Goal: Task Accomplishment & Management: Manage account settings

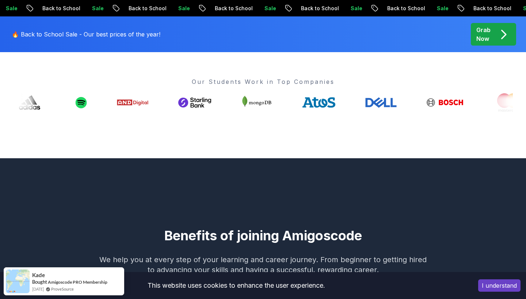
scroll to position [455, 0]
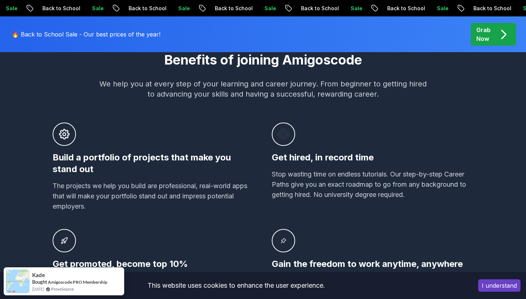
click at [497, 288] on button "I understand" at bounding box center [499, 286] width 42 height 12
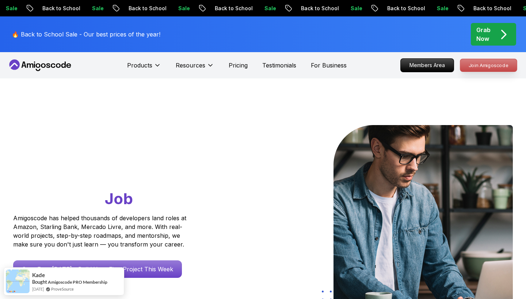
scroll to position [0, 0]
click at [476, 65] on p "Join Amigoscode" at bounding box center [488, 65] width 57 height 12
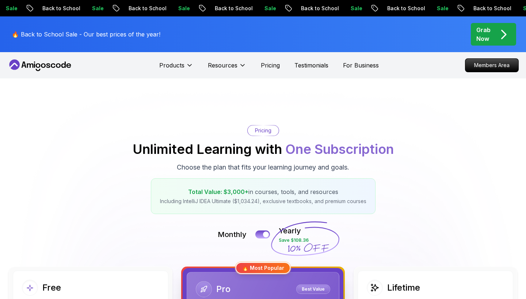
click at [58, 68] on icon at bounding box center [40, 65] width 66 height 12
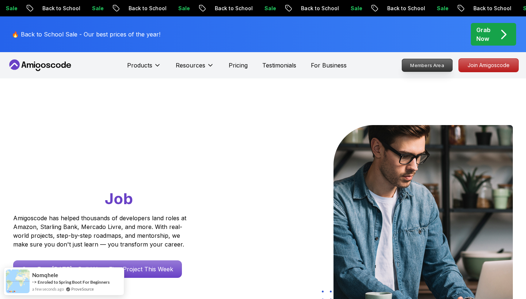
click at [423, 65] on p "Members Area" at bounding box center [427, 65] width 50 height 12
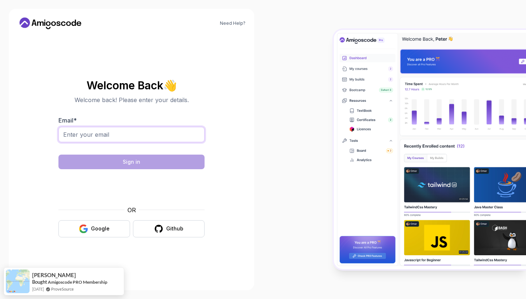
click at [178, 135] on input "Email *" at bounding box center [131, 134] width 146 height 15
type input "omarmind4@gmail.com"
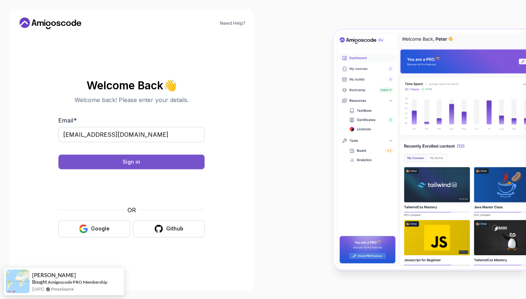
click at [179, 164] on button "Sign in" at bounding box center [131, 162] width 146 height 15
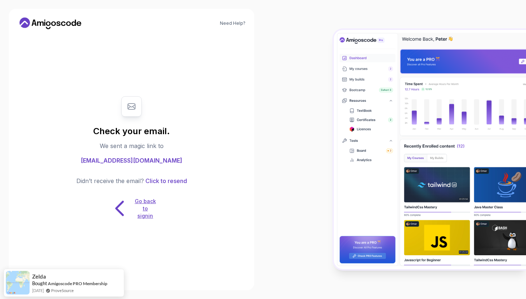
click at [135, 210] on p "Go back to signin" at bounding box center [145, 209] width 22 height 22
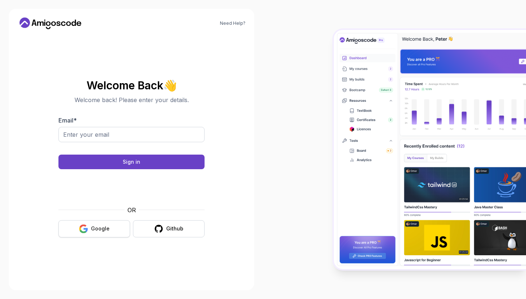
click at [109, 226] on button "Google" at bounding box center [94, 228] width 72 height 17
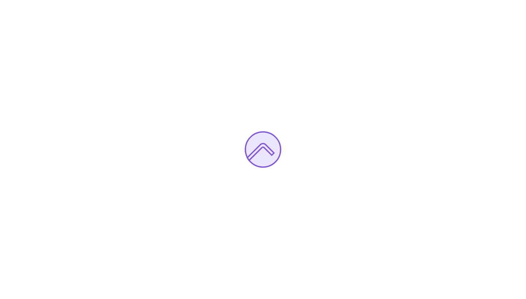
click at [255, 2] on div at bounding box center [263, 149] width 526 height 299
